Goal: Task Accomplishment & Management: Manage account settings

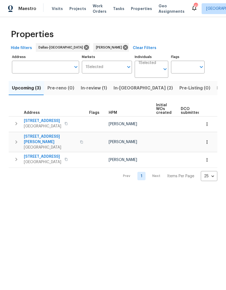
click at [123, 89] on span "In-[GEOGRAPHIC_DATA] (2)" at bounding box center [142, 88] width 59 height 8
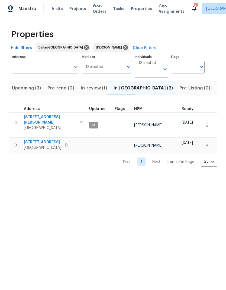
click at [16, 142] on icon "button" at bounding box center [16, 145] width 6 height 6
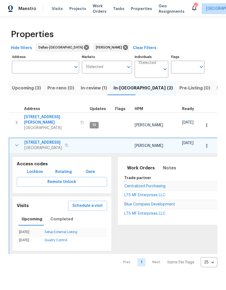
click at [94, 202] on span "Schedule a visit" at bounding box center [87, 205] width 30 height 7
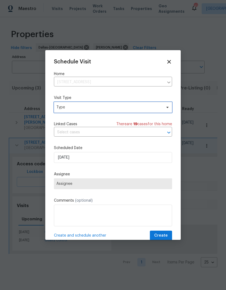
click at [93, 108] on span "Type" at bounding box center [108, 107] width 105 height 5
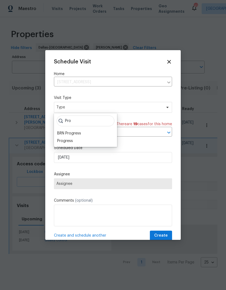
type input "Pro"
click at [76, 141] on div "Progress" at bounding box center [86, 141] width 60 height 8
click at [70, 142] on div "Progress" at bounding box center [65, 140] width 16 height 5
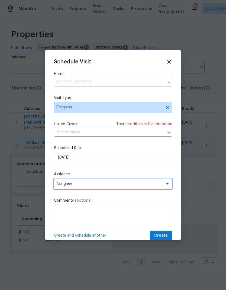
click at [92, 186] on span "Assignee" at bounding box center [109, 183] width 106 height 4
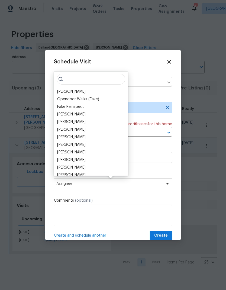
click at [77, 93] on div "[PERSON_NAME]" at bounding box center [71, 91] width 28 height 5
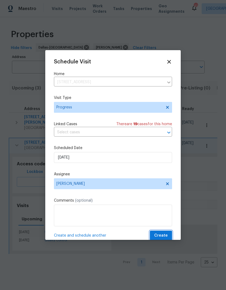
click at [164, 234] on span "Create" at bounding box center [161, 235] width 14 height 7
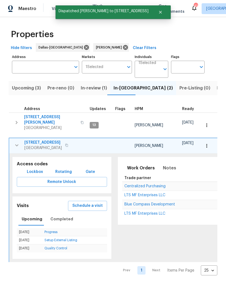
click at [18, 142] on icon "button" at bounding box center [17, 145] width 6 height 6
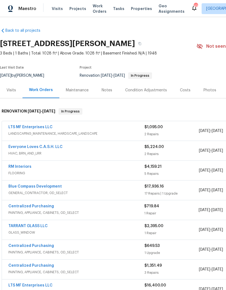
click at [59, 6] on span "Visits" at bounding box center [57, 8] width 11 height 5
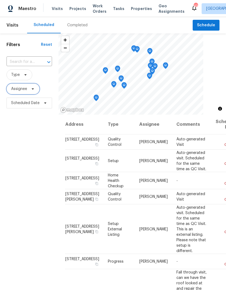
click at [31, 91] on icon at bounding box center [33, 89] width 4 height 4
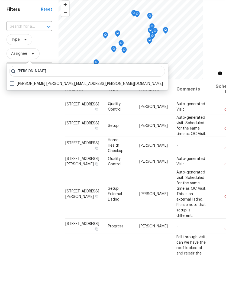
type input "Todd jorgenson"
click at [22, 116] on label "Todd Jorgenson todd.jorgenson@opendoor.com" at bounding box center [86, 118] width 153 height 5
click at [13, 116] on input "Todd Jorgenson todd.jorgenson@opendoor.com" at bounding box center [12, 118] width 4 height 4
checkbox input "true"
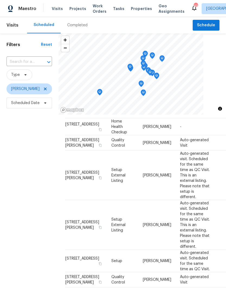
scroll to position [17, 0]
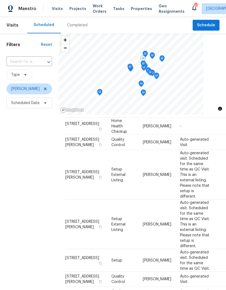
click at [0, 0] on span at bounding box center [0, 0] width 0 height 0
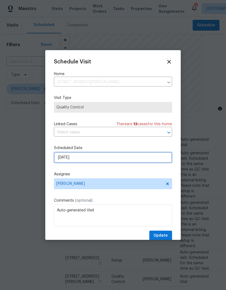
click at [127, 160] on input "9/28/2025" at bounding box center [113, 157] width 118 height 11
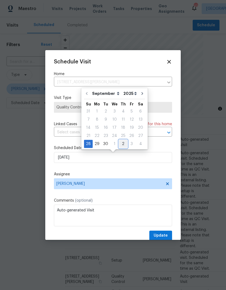
click at [121, 145] on div "2" at bounding box center [123, 144] width 8 height 8
type input "10/2/2025"
select select "9"
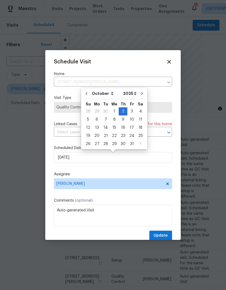
click at [175, 149] on div "Schedule Visit Home 6720 Craig St, Fort Worth, TX 76112 ​ Visit Type Quality Co…" at bounding box center [112, 145] width 135 height 190
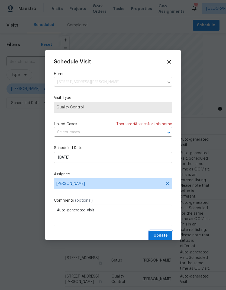
click at [162, 236] on span "Update" at bounding box center [161, 235] width 14 height 7
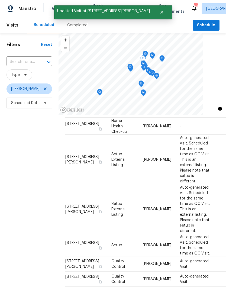
click at [0, 0] on span at bounding box center [0, 0] width 0 height 0
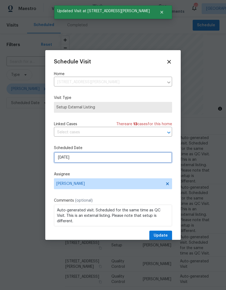
click at [123, 159] on input "9/28/2025" at bounding box center [113, 157] width 118 height 11
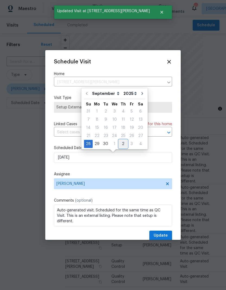
click at [122, 144] on div "2" at bounding box center [123, 144] width 8 height 8
type input "10/2/2025"
select select "9"
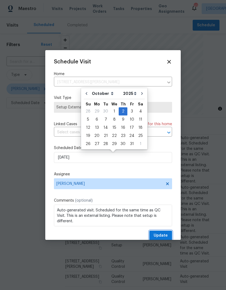
click at [161, 237] on span "Update" at bounding box center [161, 235] width 14 height 7
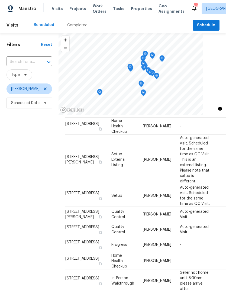
click at [180, 205] on span "Auto-generated visit. Scheduled for the same time as QC Visit." at bounding box center [195, 195] width 30 height 20
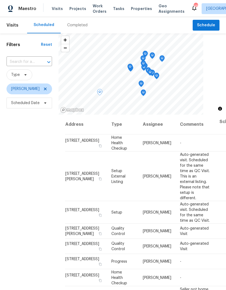
click at [0, 0] on icon at bounding box center [0, 0] width 0 height 0
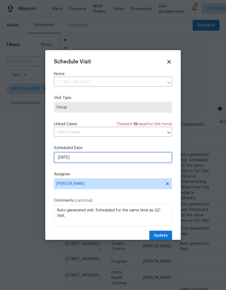
click at [98, 159] on input "[DATE]" at bounding box center [113, 157] width 118 height 11
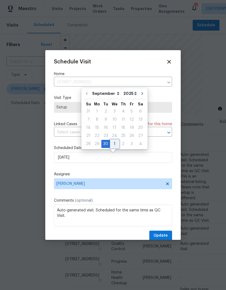
click at [112, 145] on div "1" at bounding box center [114, 144] width 9 height 8
type input "10/1/2025"
select select "9"
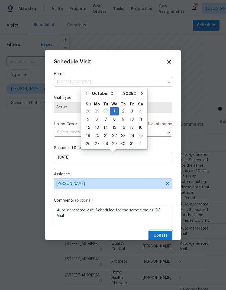
click at [163, 235] on span "Update" at bounding box center [161, 235] width 14 height 7
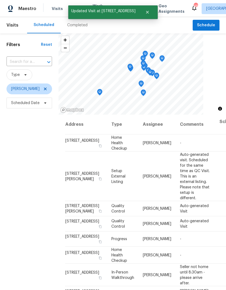
click at [0, 0] on icon at bounding box center [0, 0] width 0 height 0
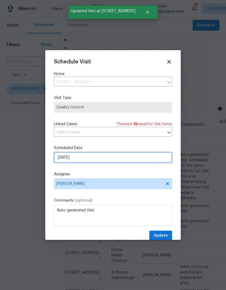
click at [103, 157] on input "[DATE]" at bounding box center [113, 157] width 118 height 11
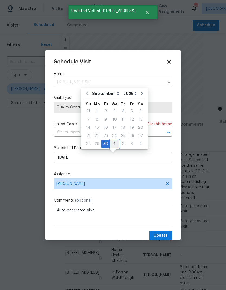
click at [115, 143] on div "1" at bounding box center [114, 144] width 9 height 8
type input "10/1/2025"
select select "9"
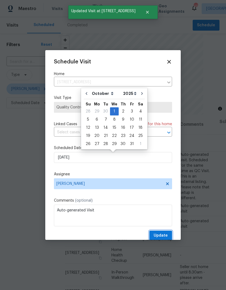
click at [165, 235] on span "Update" at bounding box center [161, 235] width 14 height 7
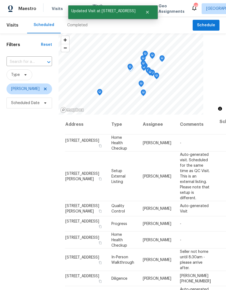
click at [0, 0] on icon at bounding box center [0, 0] width 0 height 0
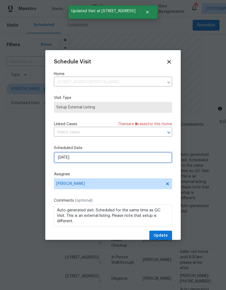
click at [105, 160] on input "[DATE]" at bounding box center [113, 157] width 118 height 11
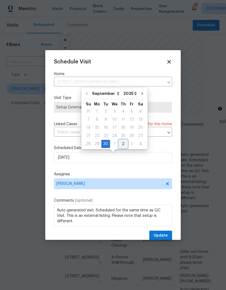
click at [122, 144] on div "2" at bounding box center [123, 144] width 8 height 8
type input "10/2/2025"
select select "9"
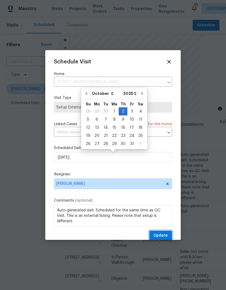
click at [163, 236] on span "Update" at bounding box center [161, 235] width 14 height 7
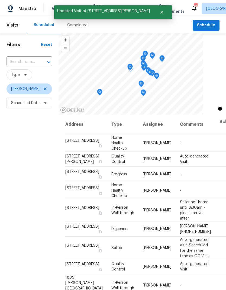
click at [0, 0] on icon at bounding box center [0, 0] width 0 height 0
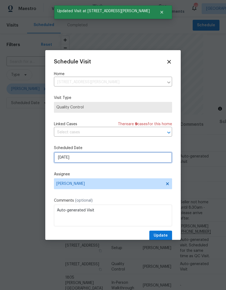
click at [115, 157] on input "[DATE]" at bounding box center [113, 157] width 118 height 11
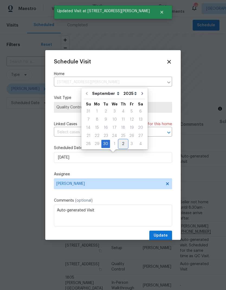
click at [122, 142] on div "2" at bounding box center [123, 144] width 8 height 8
type input "10/2/2025"
select select "9"
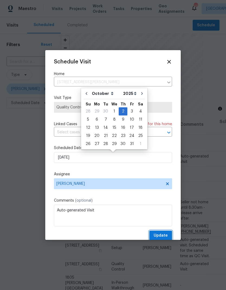
click at [160, 235] on span "Update" at bounding box center [161, 235] width 14 height 7
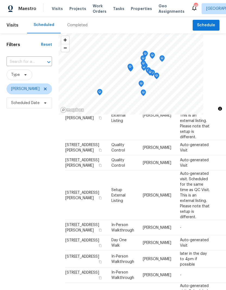
scroll to position [396, 0]
